Goal: Task Accomplishment & Management: Use online tool/utility

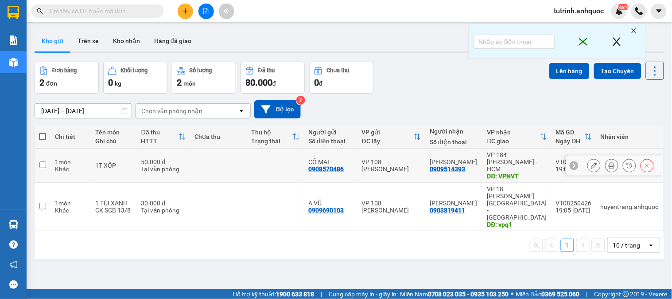
click at [47, 160] on td at bounding box center [43, 165] width 16 height 34
checkbox input "true"
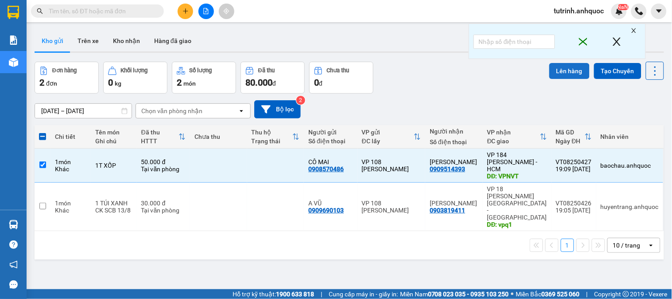
click at [575, 74] on button "Lên hàng" at bounding box center [569, 71] width 40 height 16
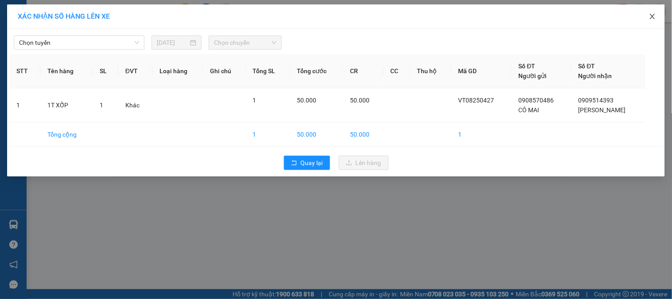
click at [655, 15] on icon "close" at bounding box center [652, 16] width 7 height 7
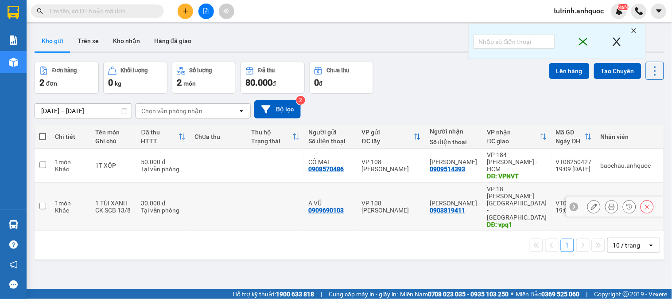
click at [45, 202] on input "checkbox" at bounding box center [42, 205] width 7 height 7
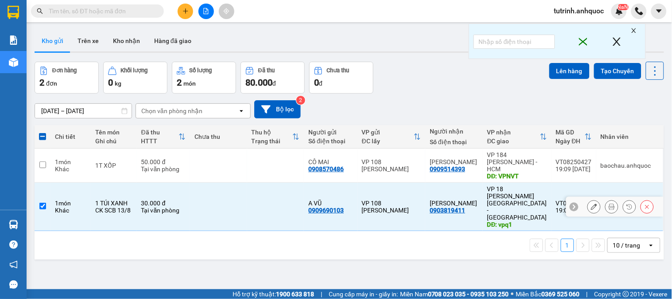
click at [42, 184] on td at bounding box center [43, 206] width 16 height 48
checkbox input "false"
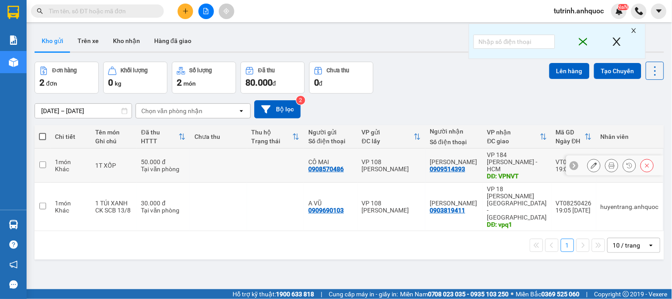
click at [42, 164] on input "checkbox" at bounding box center [42, 164] width 7 height 7
checkbox input "true"
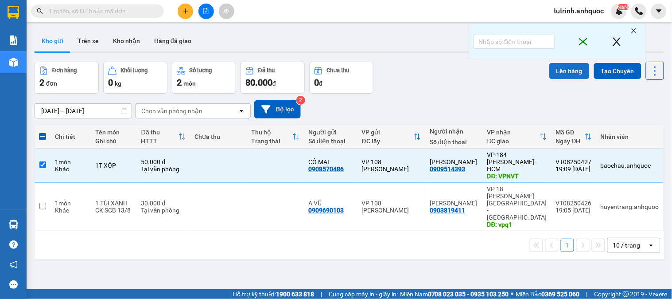
click at [565, 73] on button "Lên hàng" at bounding box center [569, 71] width 40 height 16
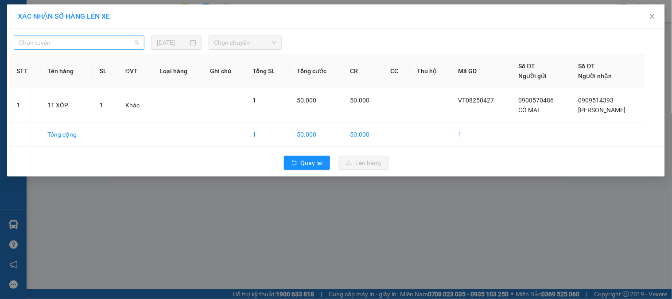
click at [55, 37] on span "Chọn tuyến" at bounding box center [79, 42] width 120 height 13
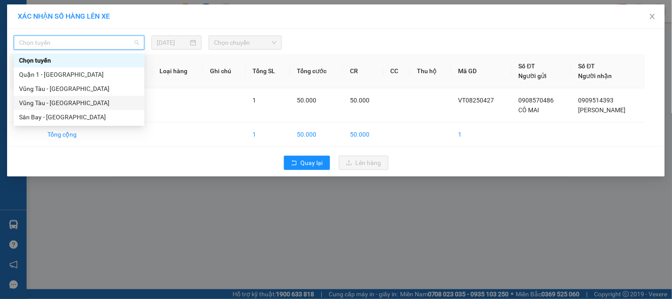
click at [68, 100] on div "Vũng Tàu - [GEOGRAPHIC_DATA]" at bounding box center [79, 103] width 120 height 10
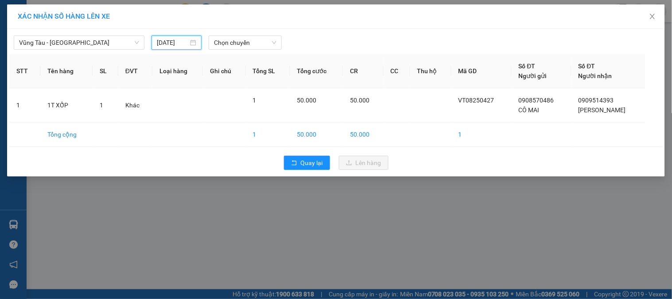
click at [166, 46] on input "[DATE]" at bounding box center [172, 43] width 31 height 10
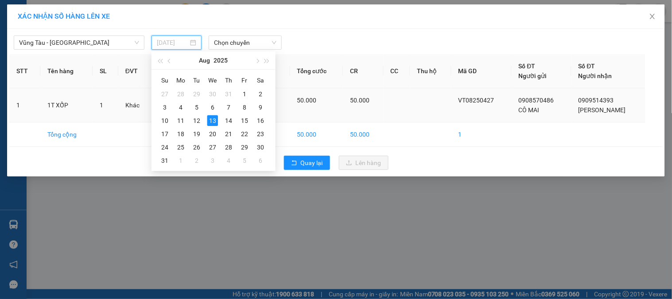
drag, startPoint x: 225, startPoint y: 122, endPoint x: 227, endPoint y: 111, distance: 11.2
click at [226, 122] on div "14" at bounding box center [228, 120] width 11 height 11
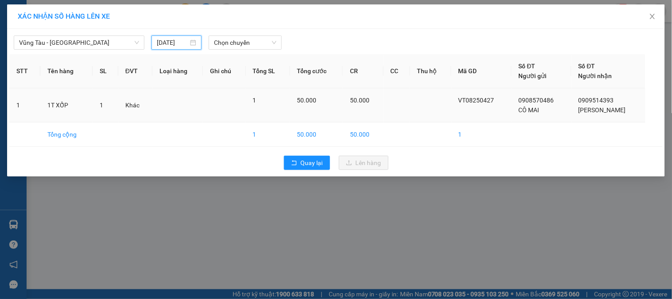
type input "[DATE]"
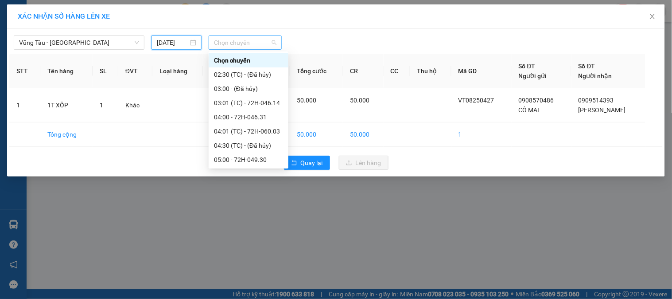
click at [252, 39] on span "Chọn chuyến" at bounding box center [245, 42] width 62 height 13
click at [263, 116] on div "04:00 - 72H-046.31" at bounding box center [248, 117] width 69 height 10
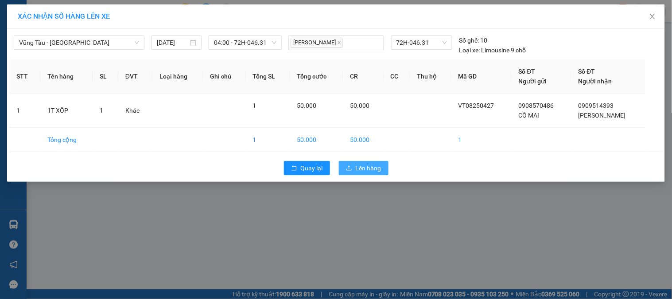
click at [365, 169] on span "Lên hàng" at bounding box center [369, 168] width 26 height 10
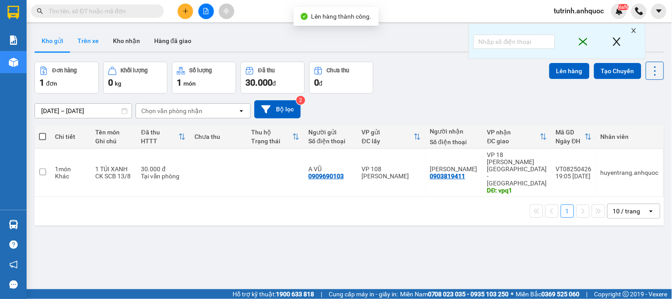
click at [95, 44] on button "Trên xe" at bounding box center [87, 40] width 35 height 21
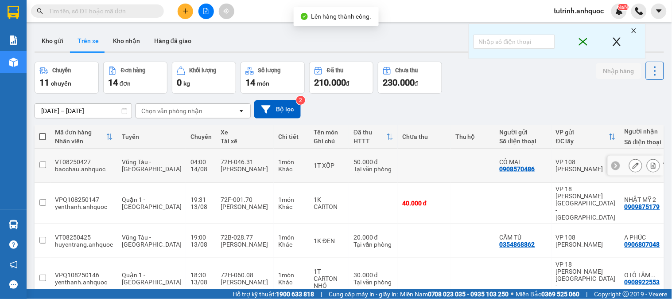
click at [650, 162] on icon at bounding box center [653, 165] width 6 height 6
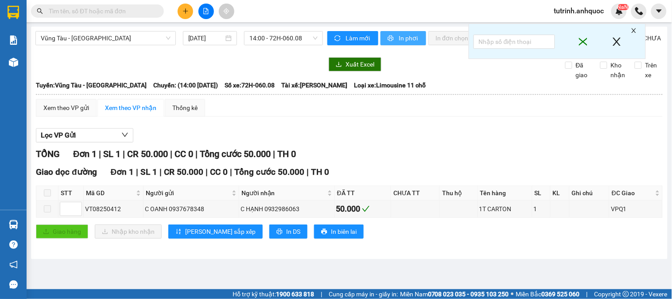
type input "[DATE]"
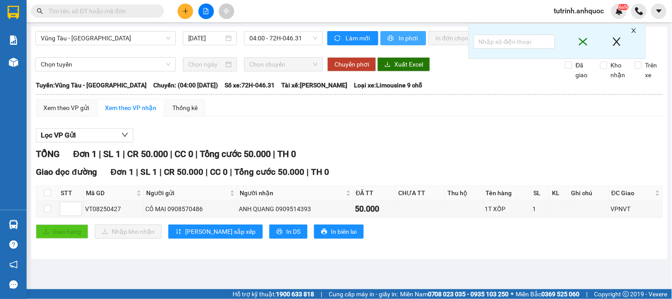
click at [392, 41] on icon "printer" at bounding box center [391, 38] width 6 height 6
click at [393, 38] on span "printer" at bounding box center [392, 38] width 8 height 7
click at [90, 43] on span "Vũng Tàu - [GEOGRAPHIC_DATA]" at bounding box center [106, 37] width 130 height 13
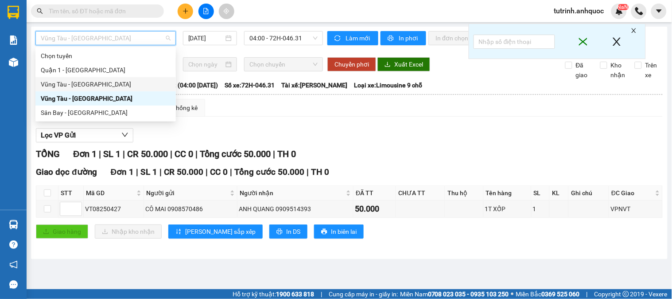
click at [80, 85] on div "Vũng Tàu - [GEOGRAPHIC_DATA]" at bounding box center [106, 84] width 130 height 10
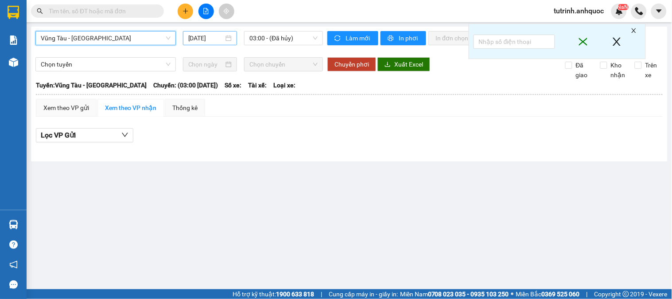
click at [225, 38] on div "[DATE]" at bounding box center [210, 38] width 44 height 10
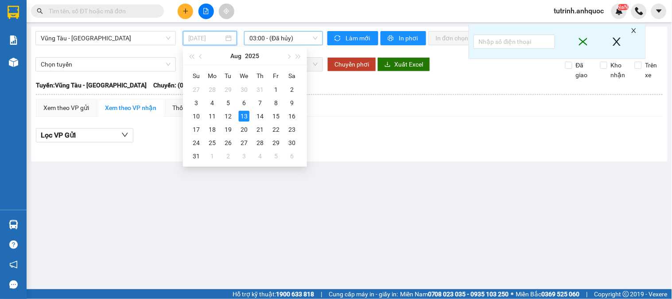
click at [260, 116] on div "14" at bounding box center [260, 116] width 11 height 11
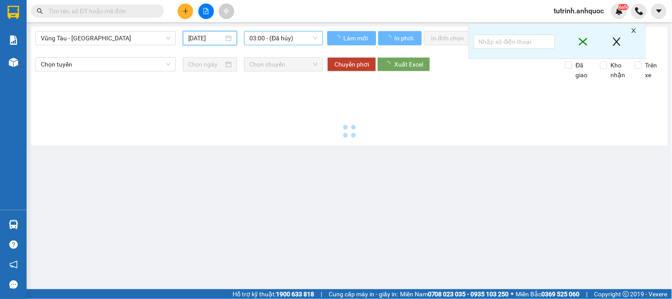
type input "[DATE]"
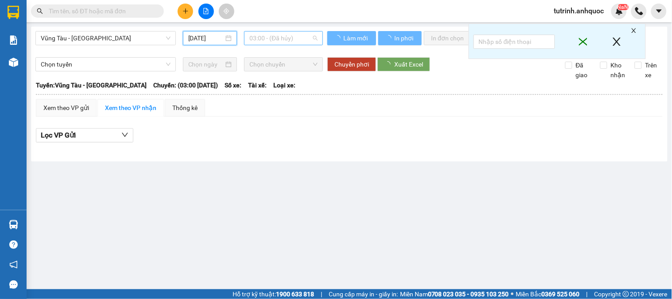
click at [277, 38] on span "03:00 - (Đã hủy)" at bounding box center [283, 37] width 68 height 13
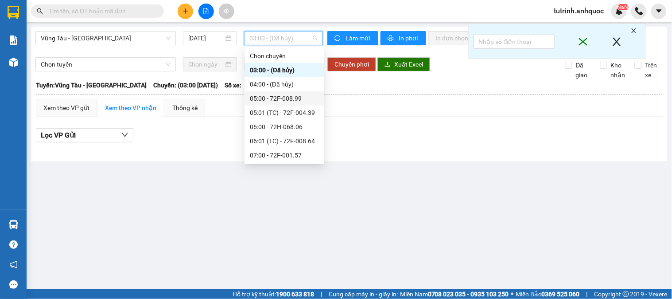
click at [280, 100] on div "05:00 - 72F-008.99" at bounding box center [284, 98] width 69 height 10
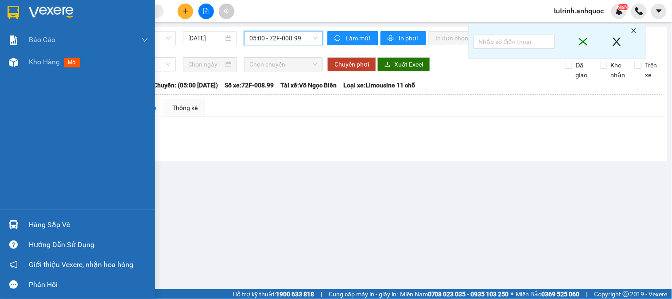
click at [23, 3] on div at bounding box center [77, 14] width 155 height 29
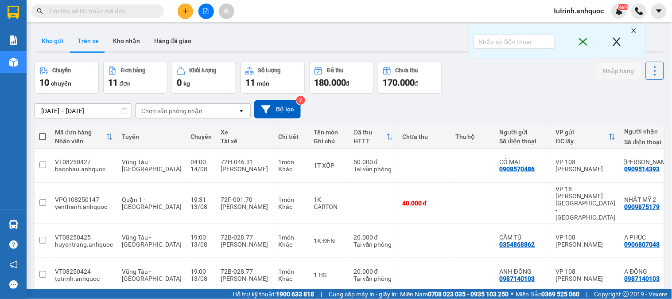
click at [60, 43] on button "Kho gửi" at bounding box center [53, 40] width 36 height 21
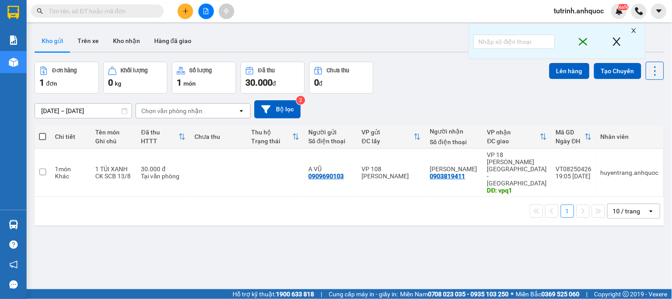
click at [42, 133] on span at bounding box center [42, 136] width 7 height 7
click at [43, 132] on input "checkbox" at bounding box center [43, 132] width 0 height 0
checkbox input "true"
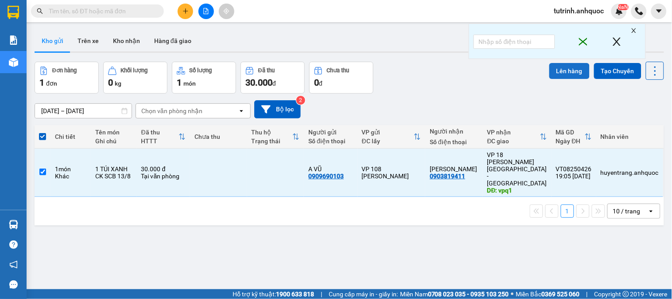
click at [564, 71] on button "Lên hàng" at bounding box center [569, 71] width 40 height 16
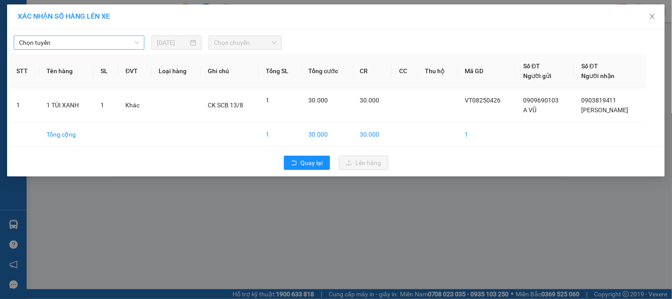
click at [33, 39] on span "Chọn tuyến" at bounding box center [79, 42] width 120 height 13
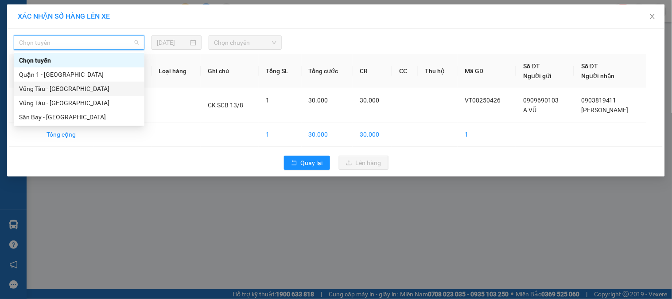
drag, startPoint x: 50, startPoint y: 85, endPoint x: 237, endPoint y: 57, distance: 188.6
click at [51, 85] on div "Vũng Tàu - [GEOGRAPHIC_DATA]" at bounding box center [79, 89] width 120 height 10
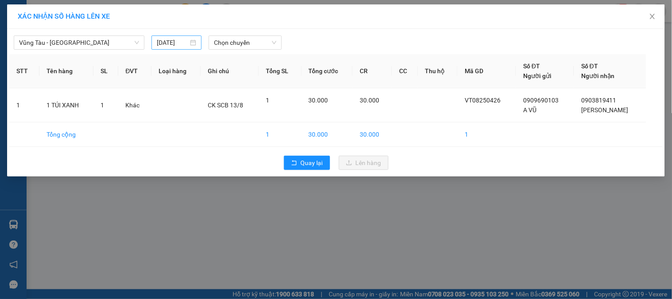
click at [189, 45] on div "[DATE]" at bounding box center [176, 43] width 39 height 10
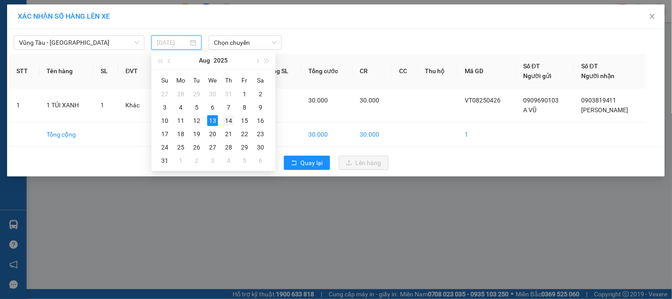
click at [232, 119] on div "14" at bounding box center [228, 120] width 11 height 11
type input "[DATE]"
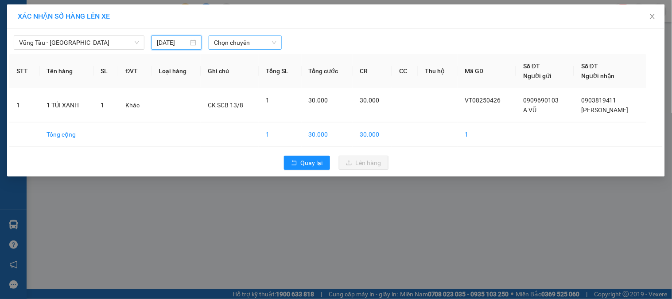
click at [239, 45] on span "Chọn chuyến" at bounding box center [245, 42] width 62 height 13
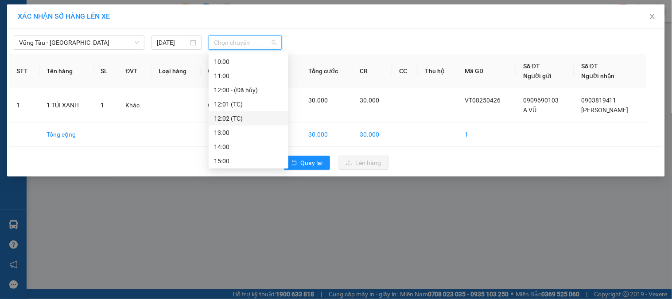
scroll to position [147, 0]
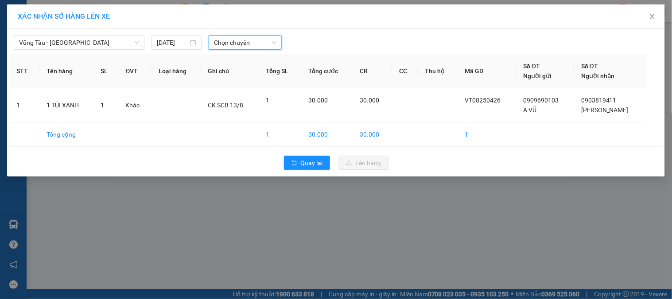
click at [225, 40] on span "Chọn chuyến" at bounding box center [245, 42] width 62 height 13
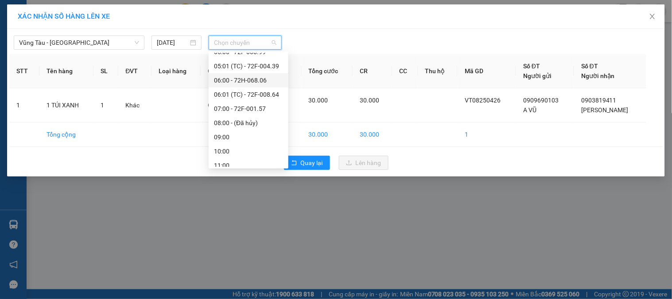
scroll to position [2, 0]
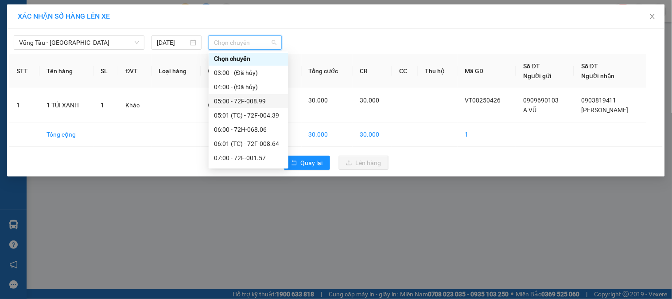
click at [254, 102] on div "05:00 - 72F-008.99" at bounding box center [248, 101] width 69 height 10
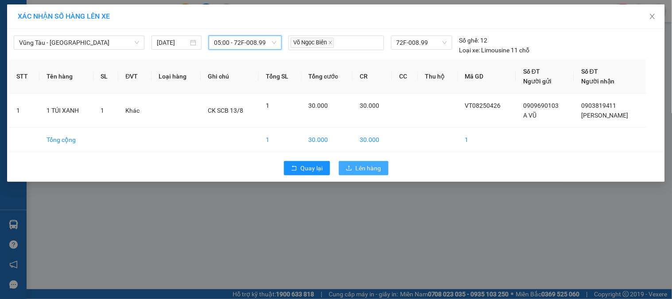
click at [364, 167] on span "Lên hàng" at bounding box center [369, 168] width 26 height 10
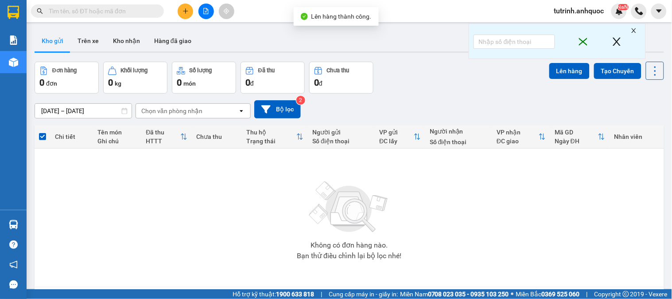
drag, startPoint x: 94, startPoint y: 36, endPoint x: 352, endPoint y: 68, distance: 259.3
click at [95, 37] on button "Trên xe" at bounding box center [87, 40] width 35 height 21
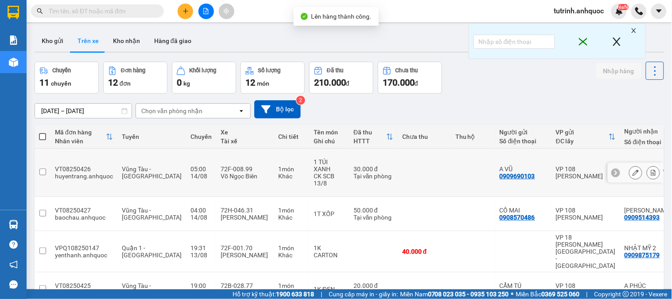
click at [651, 169] on icon at bounding box center [653, 172] width 5 height 6
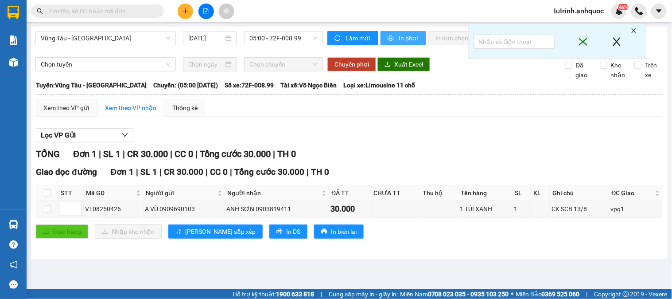
click at [408, 34] on span "In phơi" at bounding box center [409, 38] width 20 height 10
click at [407, 40] on span "In phơi" at bounding box center [409, 38] width 20 height 10
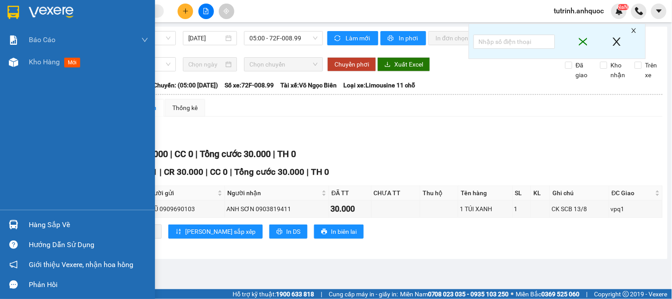
click at [13, 10] on img at bounding box center [14, 12] width 12 height 13
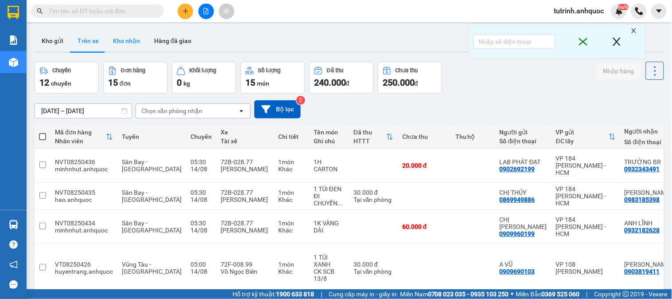
click at [120, 35] on button "Kho nhận" at bounding box center [126, 40] width 41 height 21
type input "[DATE] – [DATE]"
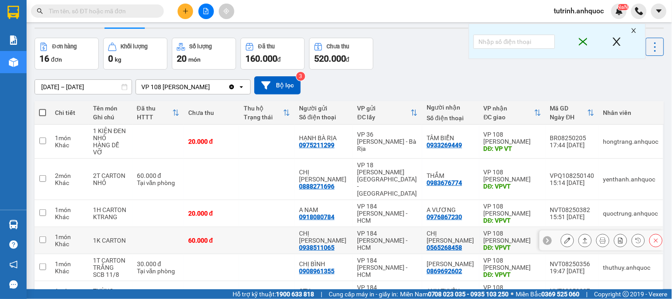
scroll to position [9, 0]
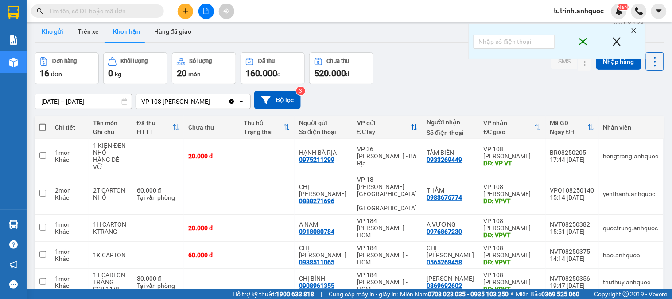
click at [50, 31] on button "Kho gửi" at bounding box center [53, 31] width 36 height 21
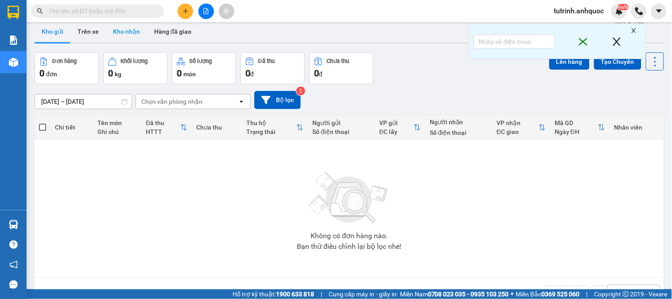
click at [130, 34] on button "Kho nhận" at bounding box center [126, 31] width 41 height 21
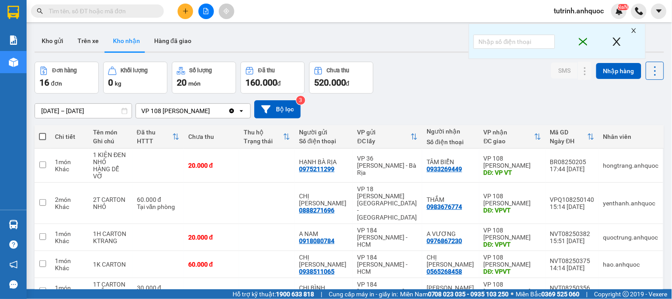
click at [619, 41] on icon "close" at bounding box center [616, 42] width 11 height 18
click at [55, 43] on button "Kho gửi" at bounding box center [53, 40] width 36 height 21
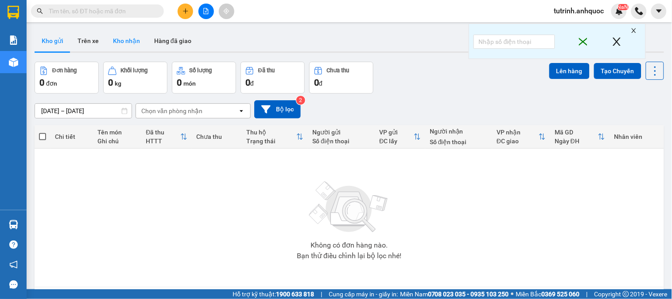
click at [124, 35] on button "Kho nhận" at bounding box center [126, 40] width 41 height 21
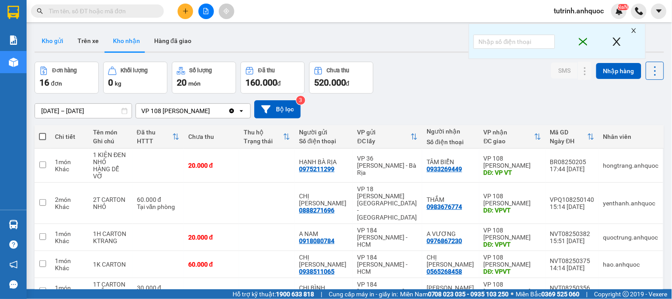
click at [54, 35] on button "Kho gửi" at bounding box center [53, 40] width 36 height 21
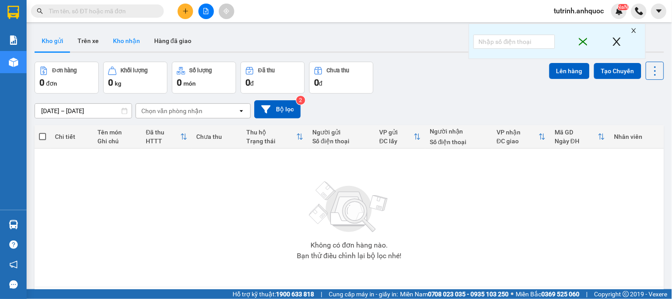
click at [120, 45] on button "Kho nhận" at bounding box center [126, 40] width 41 height 21
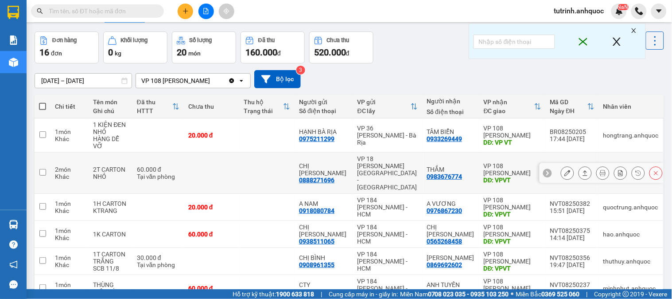
scroll to position [58, 0]
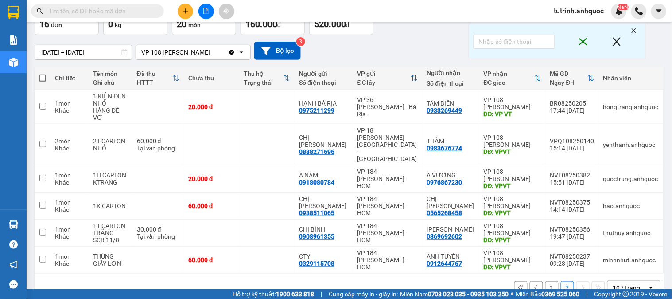
click at [545, 281] on button "1" at bounding box center [551, 287] width 13 height 13
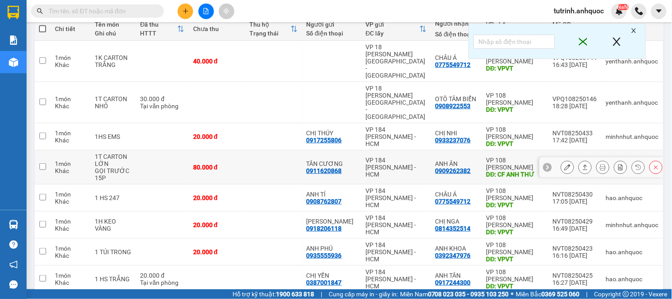
scroll to position [0, 0]
